Goal: Task Accomplishment & Management: Use online tool/utility

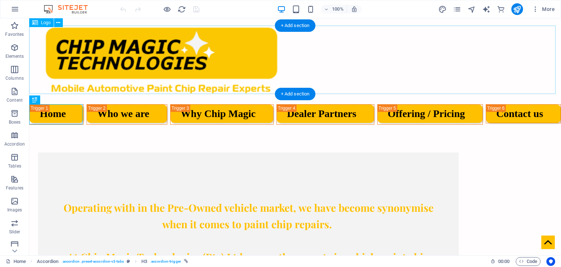
click at [178, 65] on div at bounding box center [295, 60] width 532 height 68
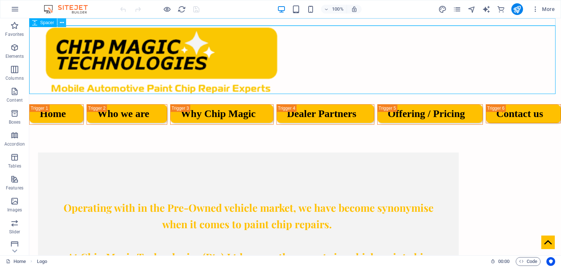
click at [61, 23] on icon at bounding box center [62, 23] width 4 height 8
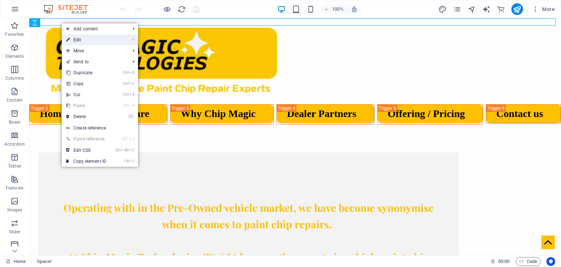
click at [105, 40] on link "⏎ Edit" at bounding box center [86, 39] width 49 height 11
select select "px"
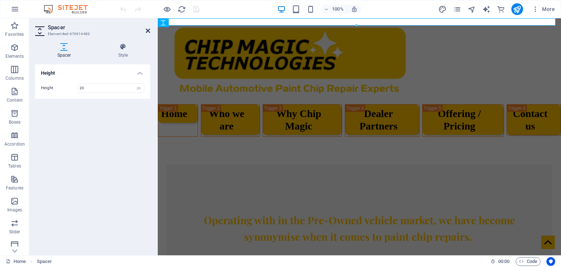
click at [147, 31] on icon at bounding box center [148, 31] width 4 height 6
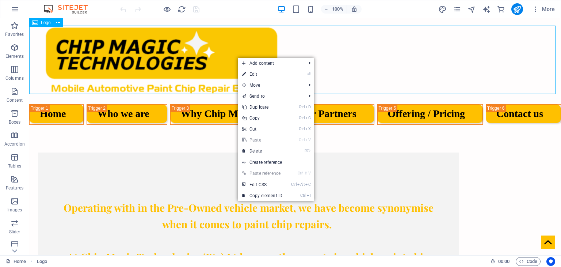
click at [46, 25] on div "Logo" at bounding box center [41, 22] width 24 height 9
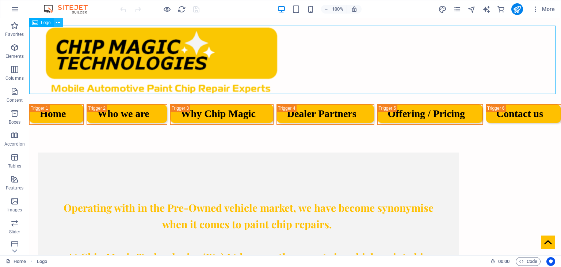
click at [58, 24] on icon at bounding box center [58, 23] width 4 height 8
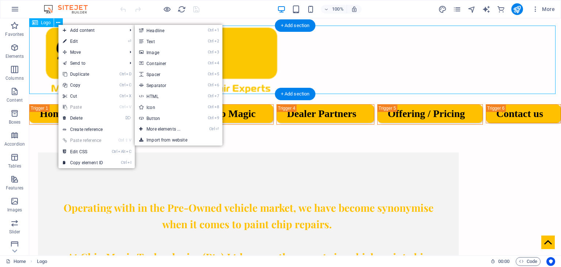
click at [248, 46] on div at bounding box center [295, 60] width 532 height 68
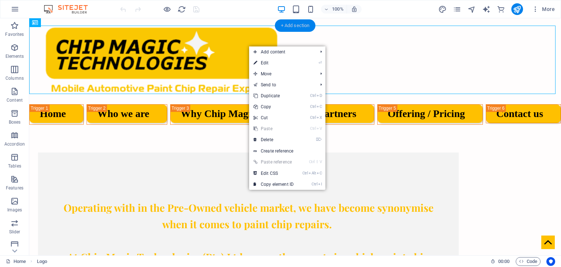
click at [292, 28] on div "+ Add section" at bounding box center [295, 25] width 41 height 12
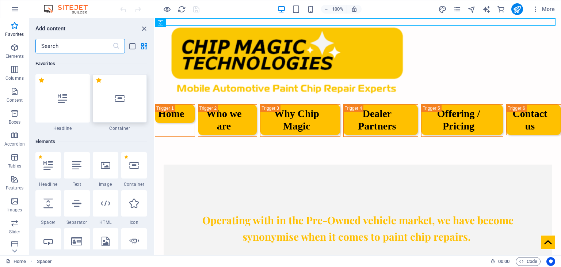
click at [122, 95] on icon at bounding box center [120, 99] width 10 height 10
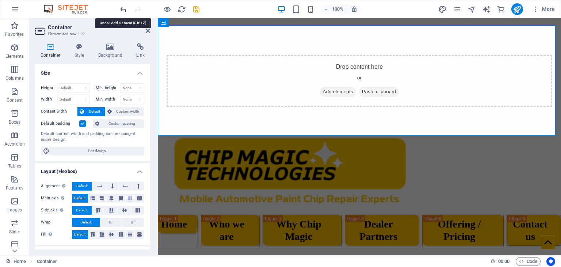
click at [122, 9] on icon "undo" at bounding box center [123, 9] width 8 height 8
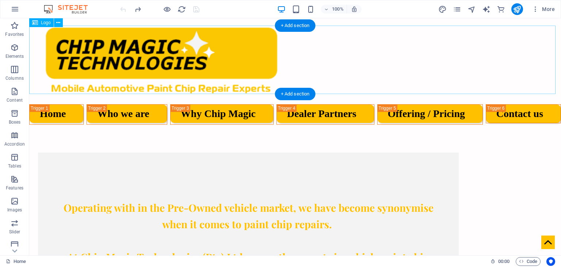
click at [120, 50] on div at bounding box center [295, 60] width 532 height 68
click at [218, 53] on div at bounding box center [295, 60] width 532 height 68
select select "px"
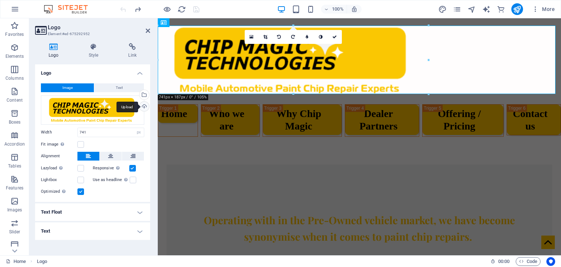
click at [145, 105] on div "Upload" at bounding box center [143, 107] width 11 height 11
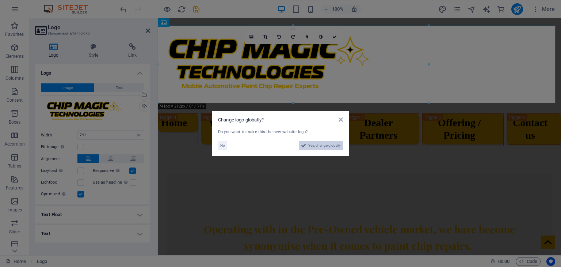
click at [323, 145] on span "Yes, change globally" at bounding box center [324, 145] width 33 height 9
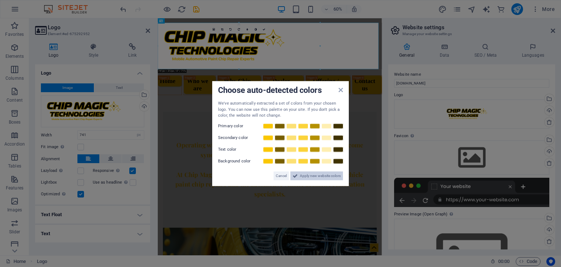
drag, startPoint x: 311, startPoint y: 175, endPoint x: 271, endPoint y: 194, distance: 44.3
click at [311, 175] on span "Apply new website colors" at bounding box center [320, 175] width 41 height 9
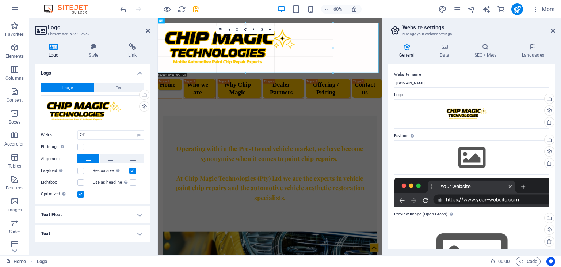
drag, startPoint x: 320, startPoint y: 45, endPoint x: 342, endPoint y: 44, distance: 22.0
type input "800"
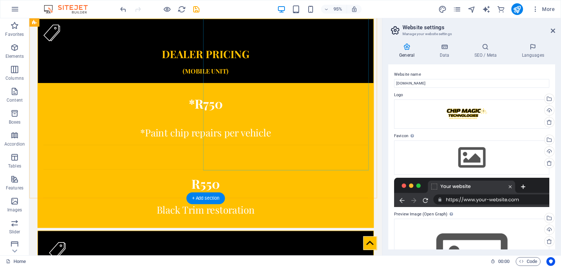
scroll to position [1558, 0]
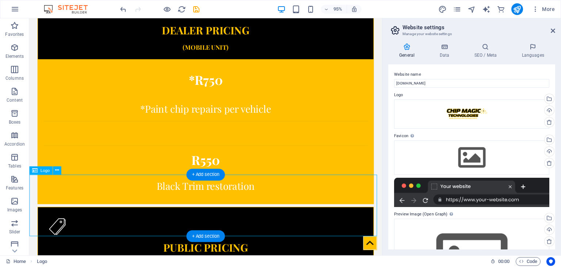
drag, startPoint x: 203, startPoint y: 211, endPoint x: 226, endPoint y: 209, distance: 22.7
click at [56, 171] on icon at bounding box center [57, 170] width 4 height 7
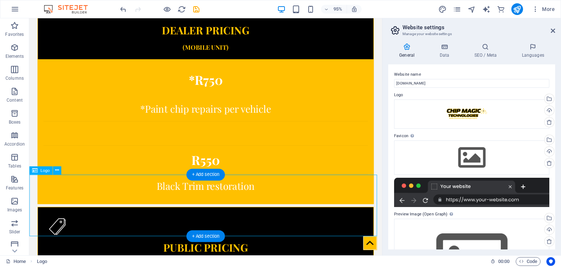
select select "px"
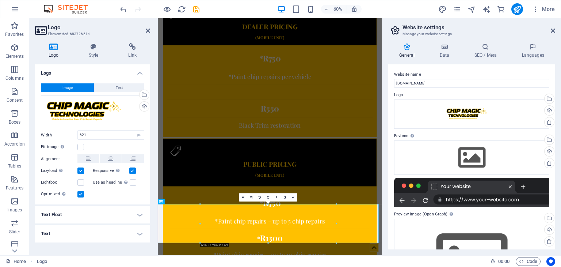
scroll to position [1415, 0]
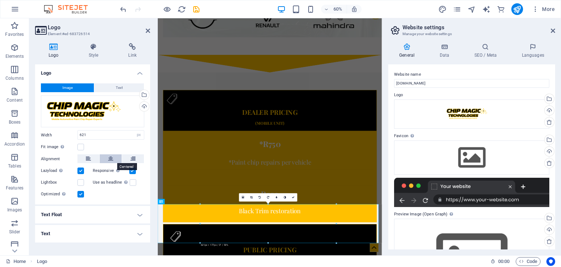
click at [113, 158] on icon at bounding box center [110, 158] width 5 height 9
click at [138, 158] on button at bounding box center [133, 158] width 22 height 9
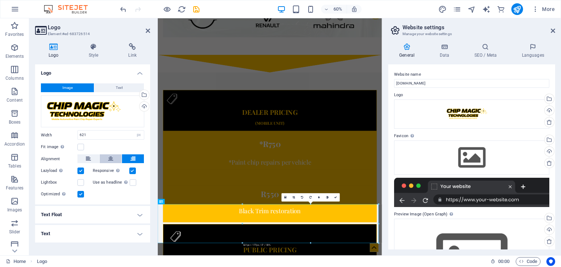
click at [114, 159] on button at bounding box center [111, 158] width 22 height 9
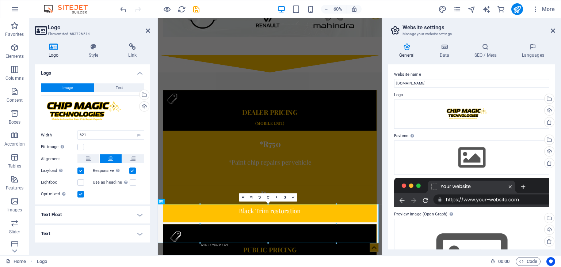
click at [140, 215] on h4 "Text Float" at bounding box center [92, 215] width 115 height 18
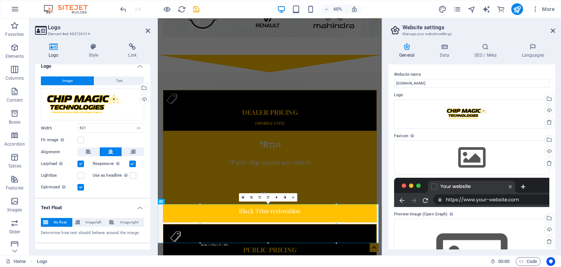
scroll to position [18, 0]
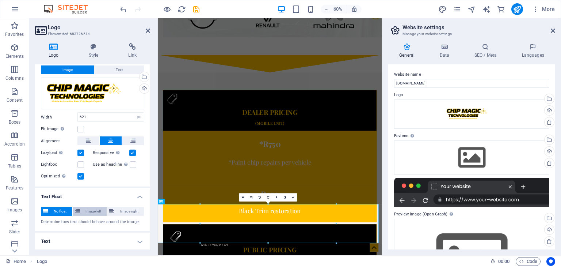
click at [96, 209] on span "Image left" at bounding box center [93, 211] width 23 height 9
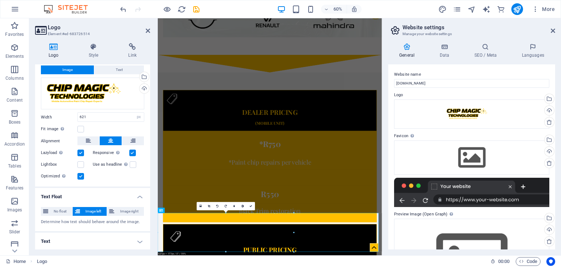
scroll to position [1401, 0]
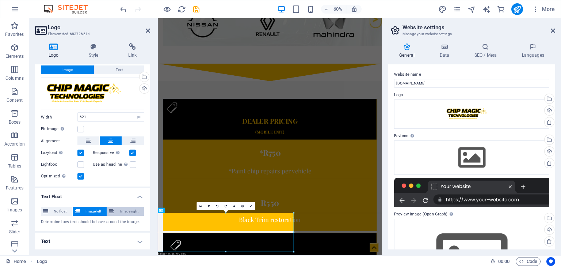
click at [119, 209] on span "Image right" at bounding box center [129, 211] width 25 height 9
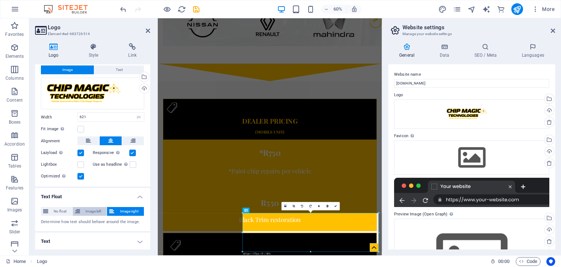
click at [97, 211] on span "Image left" at bounding box center [93, 211] width 23 height 9
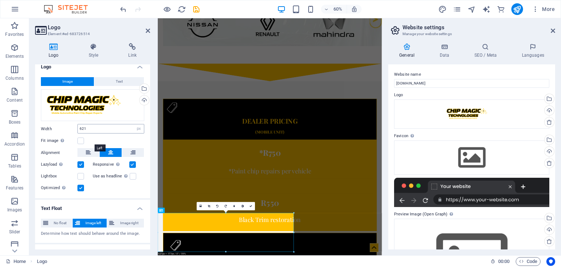
scroll to position [0, 0]
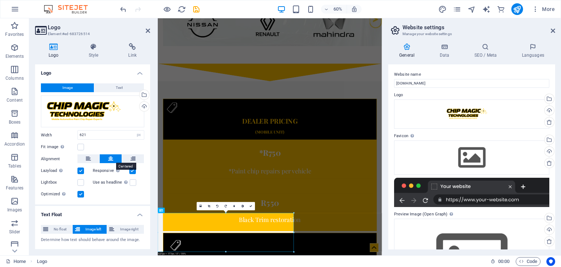
click at [109, 159] on icon at bounding box center [110, 158] width 5 height 9
click at [130, 158] on icon at bounding box center [132, 158] width 5 height 9
click at [106, 160] on button at bounding box center [111, 158] width 22 height 9
click at [94, 158] on button at bounding box center [88, 158] width 22 height 9
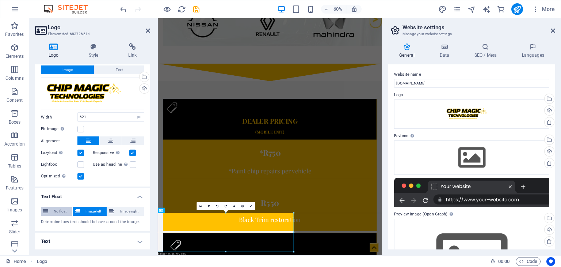
click at [60, 212] on span "No float" at bounding box center [60, 211] width 20 height 9
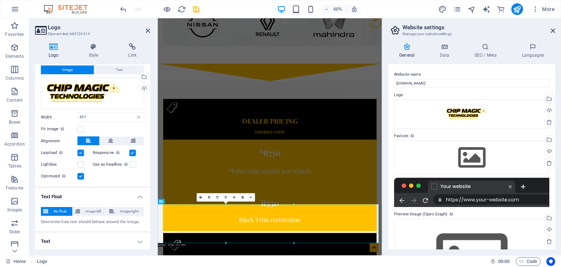
scroll to position [1415, 0]
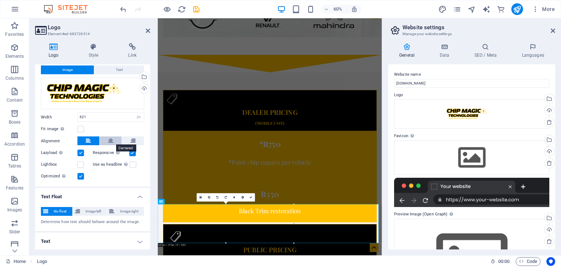
click at [108, 140] on icon at bounding box center [110, 140] width 5 height 9
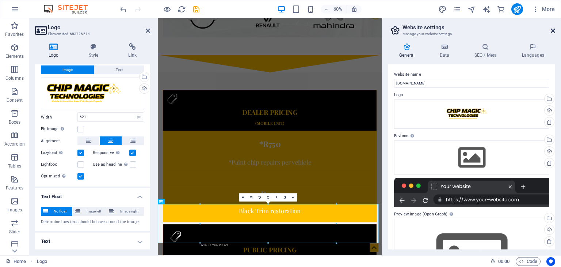
click at [554, 30] on icon at bounding box center [553, 31] width 4 height 6
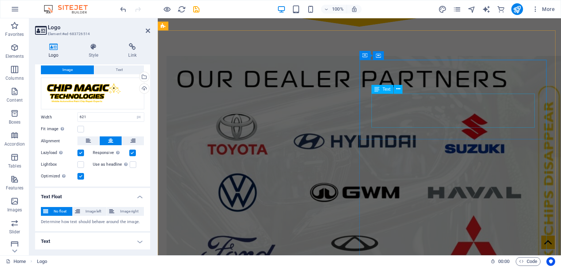
scroll to position [972, 0]
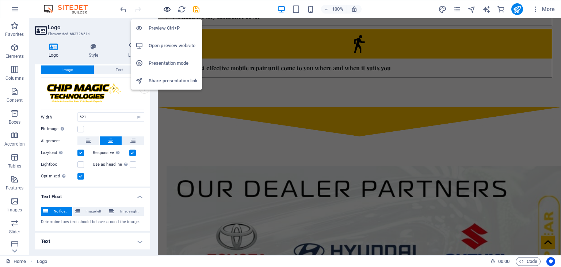
click at [168, 9] on icon "button" at bounding box center [167, 9] width 8 height 8
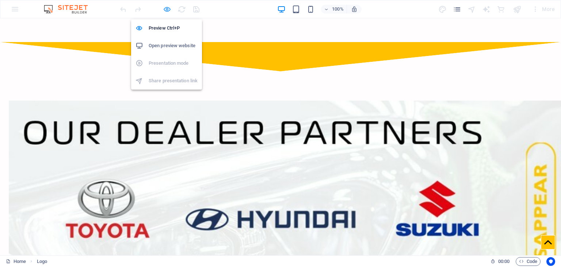
scroll to position [1606, 0]
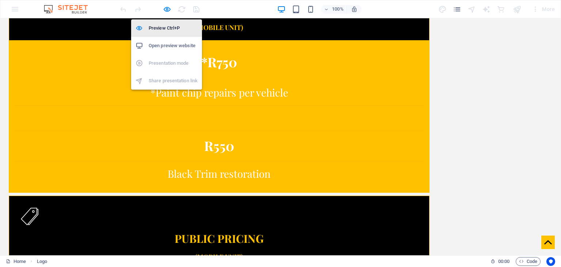
click at [159, 29] on h6 "Preview Ctrl+P" at bounding box center [173, 28] width 49 height 9
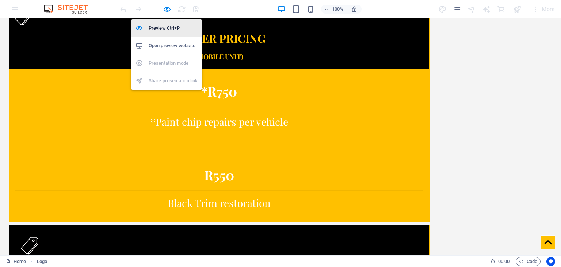
select select "px"
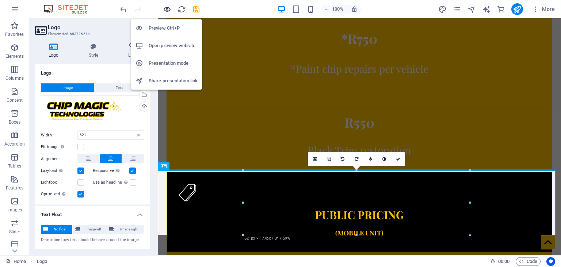
click at [165, 12] on icon "button" at bounding box center [167, 9] width 8 height 8
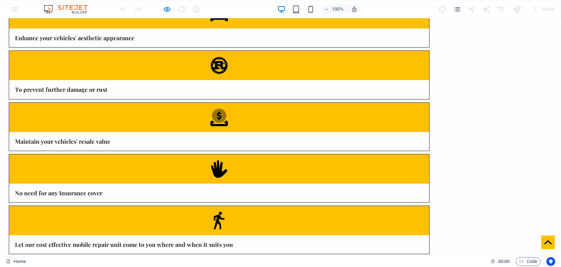
scroll to position [913, 0]
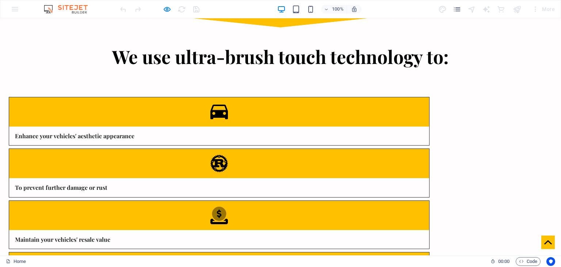
scroll to position [731, 0]
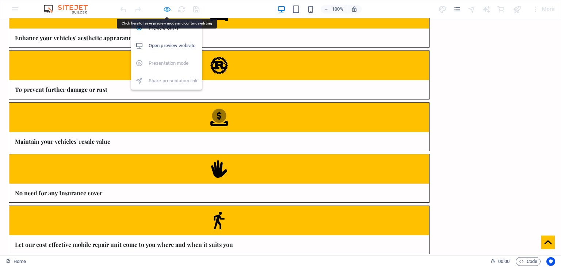
drag, startPoint x: 165, startPoint y: 10, endPoint x: 33, endPoint y: 12, distance: 132.6
click at [165, 10] on icon "button" at bounding box center [167, 9] width 8 height 8
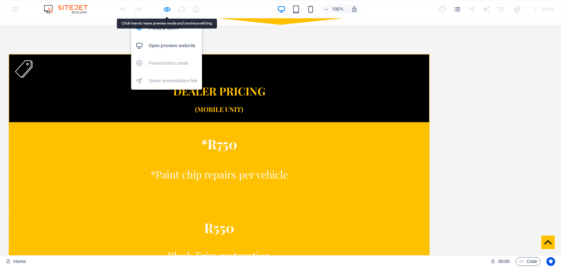
select select "px"
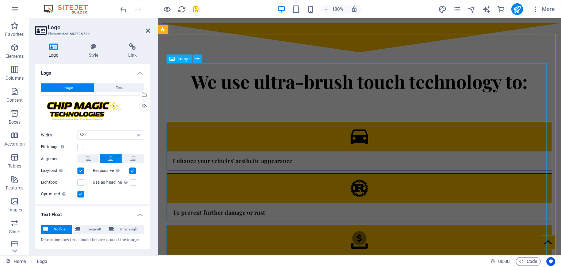
scroll to position [700, 0]
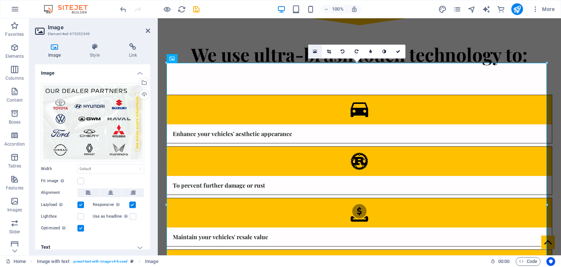
click at [317, 50] on icon at bounding box center [315, 51] width 4 height 5
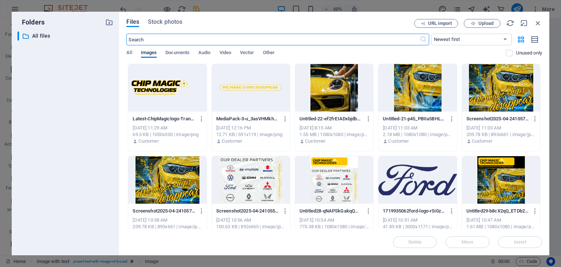
scroll to position [733, 0]
click at [490, 25] on span "Upload" at bounding box center [486, 23] width 15 height 4
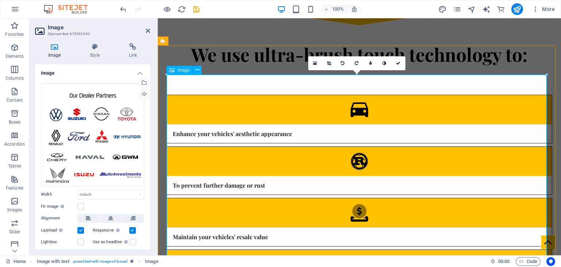
scroll to position [627, 0]
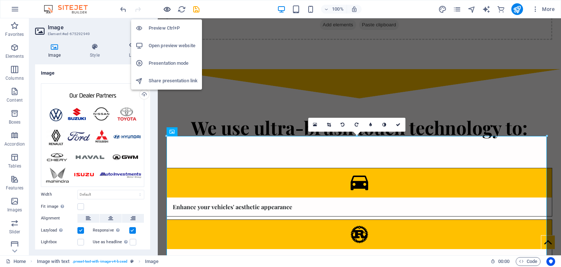
click at [168, 8] on icon "button" at bounding box center [167, 9] width 8 height 8
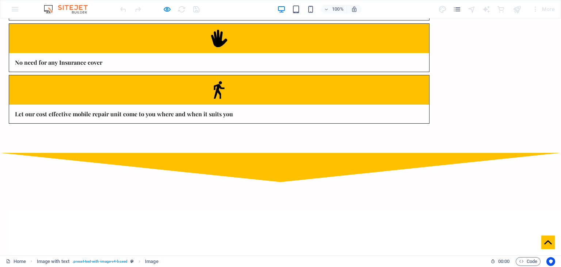
scroll to position [862, 0]
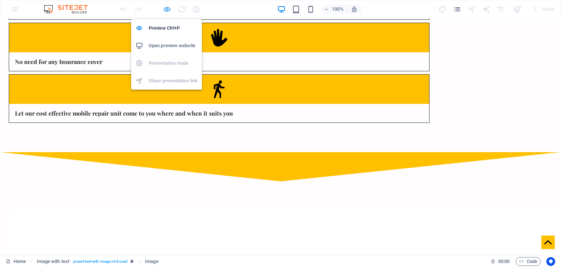
click at [169, 10] on icon "button" at bounding box center [167, 9] width 8 height 8
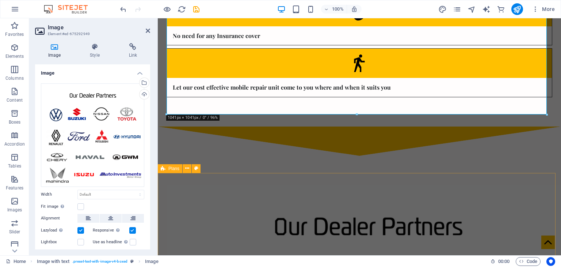
scroll to position [1029, 0]
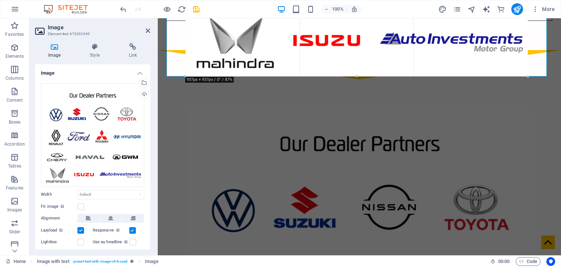
drag, startPoint x: 539, startPoint y: 107, endPoint x: 506, endPoint y: 65, distance: 53.6
type input "937"
select select "px"
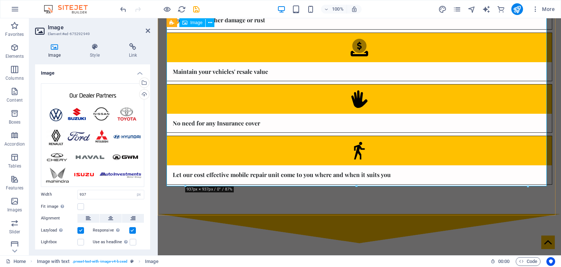
scroll to position [919, 0]
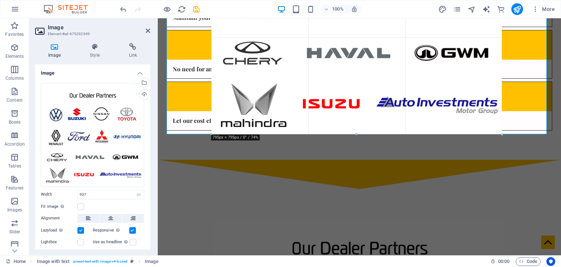
drag, startPoint x: 527, startPoint y: 186, endPoint x: 475, endPoint y: 106, distance: 95.4
type input "795"
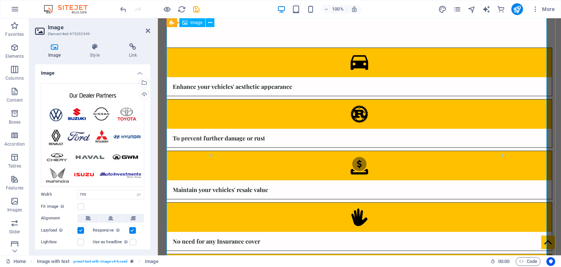
scroll to position [737, 0]
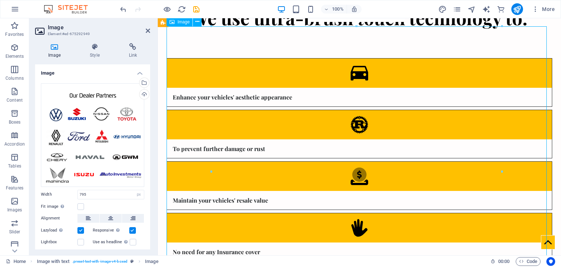
drag, startPoint x: 425, startPoint y: 145, endPoint x: 397, endPoint y: 144, distance: 28.5
drag, startPoint x: 407, startPoint y: 144, endPoint x: 419, endPoint y: 145, distance: 12.8
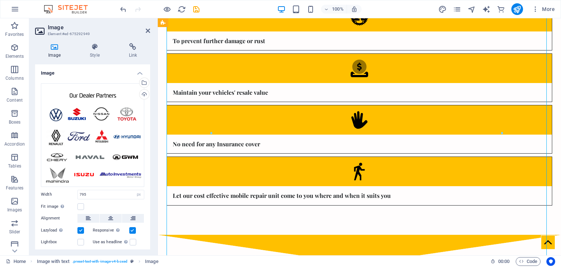
scroll to position [846, 0]
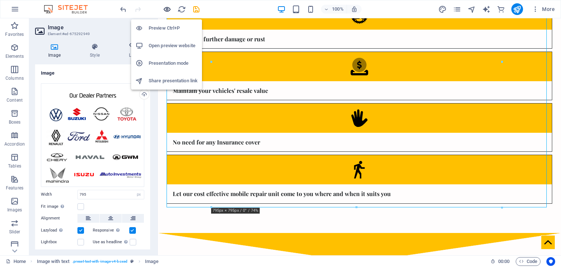
click at [167, 8] on icon "button" at bounding box center [167, 9] width 8 height 8
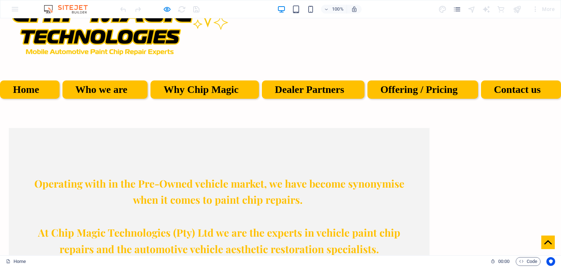
scroll to position [0, 0]
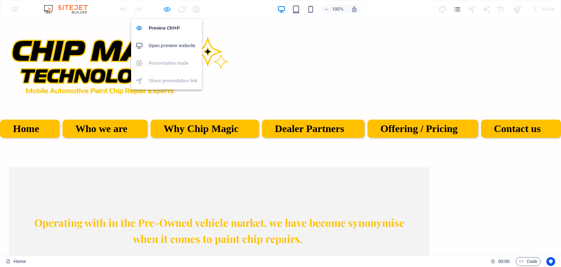
click at [168, 9] on icon "button" at bounding box center [167, 9] width 8 height 8
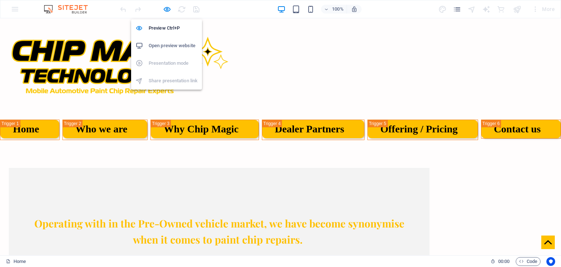
select select "px"
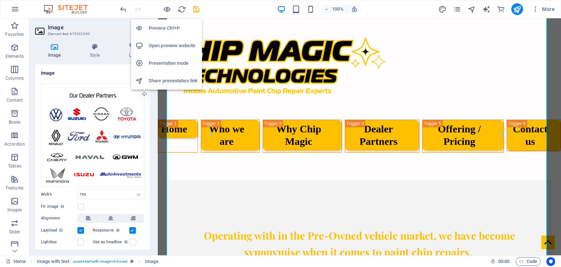
scroll to position [774, 0]
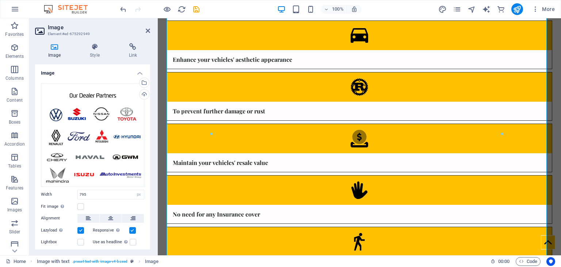
click at [150, 31] on aside "Image Element #ed-675292949 Image Style Link Image Drag files here, click to ch…" at bounding box center [93, 136] width 129 height 237
click at [148, 31] on icon at bounding box center [148, 31] width 4 height 6
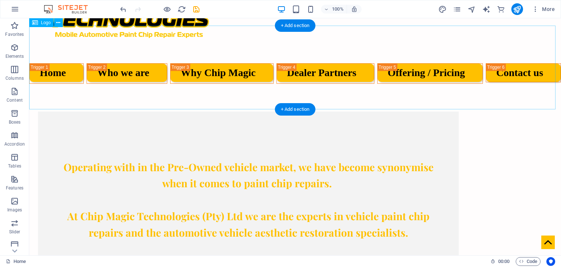
scroll to position [0, 0]
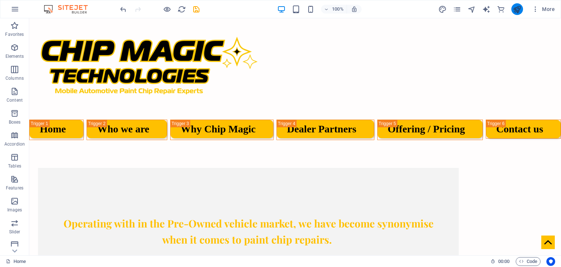
click at [518, 9] on icon "publish" at bounding box center [517, 9] width 8 height 8
select select "px"
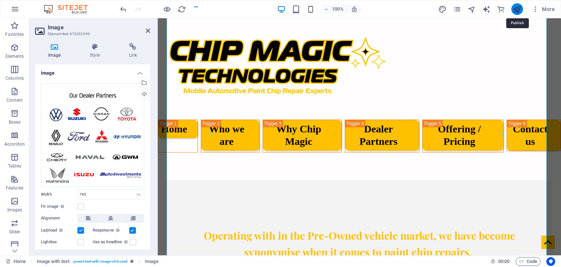
scroll to position [774, 0]
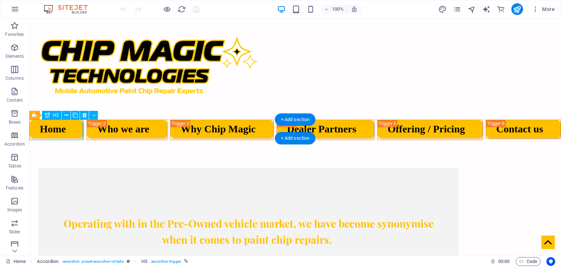
click at [75, 126] on div "Home" at bounding box center [56, 129] width 54 height 20
